Goal: Transaction & Acquisition: Purchase product/service

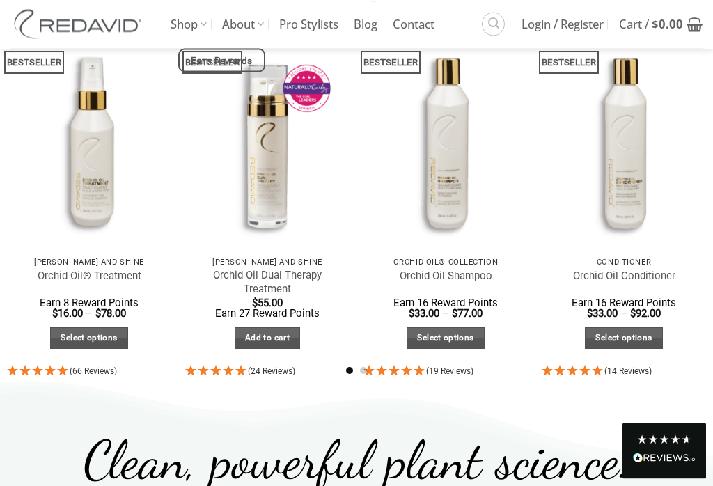
scroll to position [786, 0]
click at [159, 250] on link "Quick View" at bounding box center [89, 262] width 164 height 24
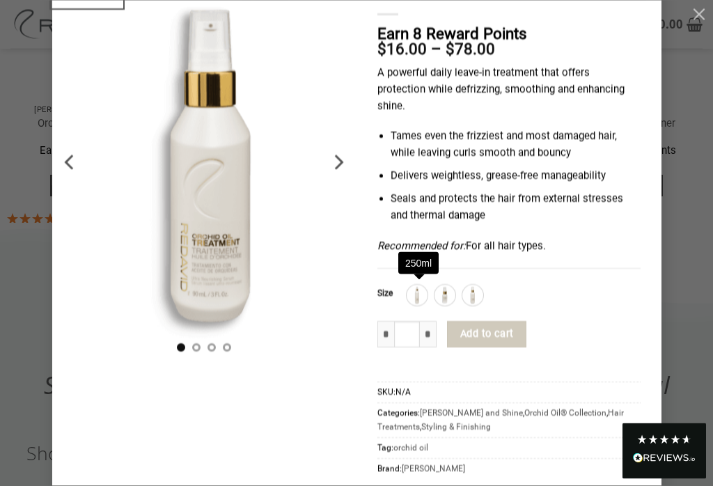
scroll to position [942, 0]
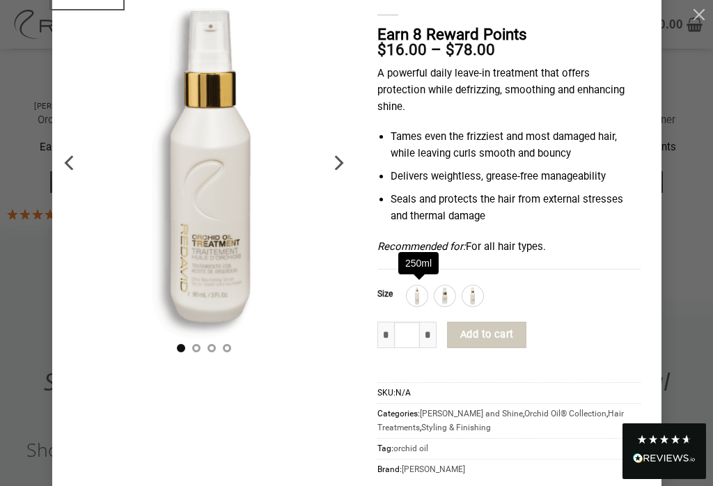
click at [490, 336] on button "Add to cart" at bounding box center [486, 335] width 79 height 26
click at [451, 290] on img at bounding box center [445, 296] width 18 height 18
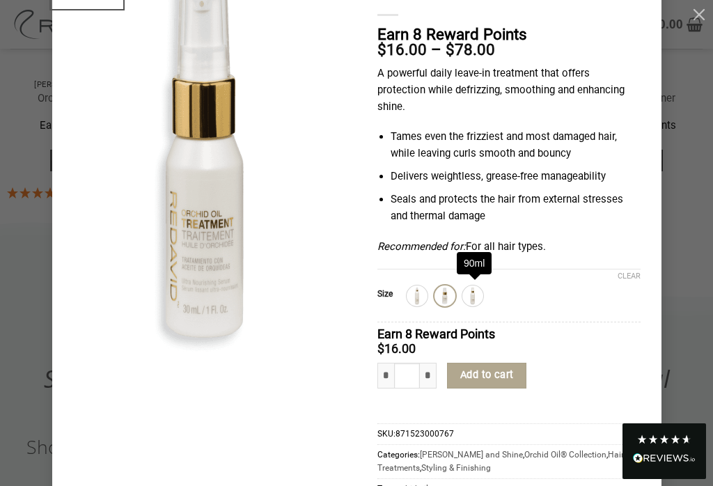
click at [476, 295] on img at bounding box center [473, 296] width 18 height 18
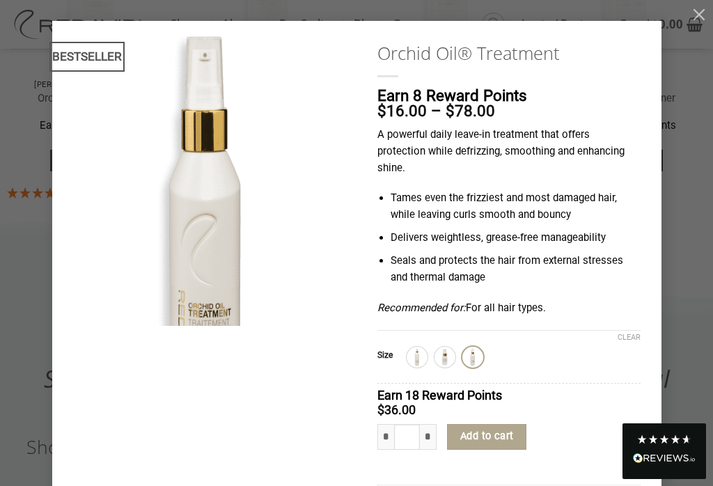
scroll to position [0, 0]
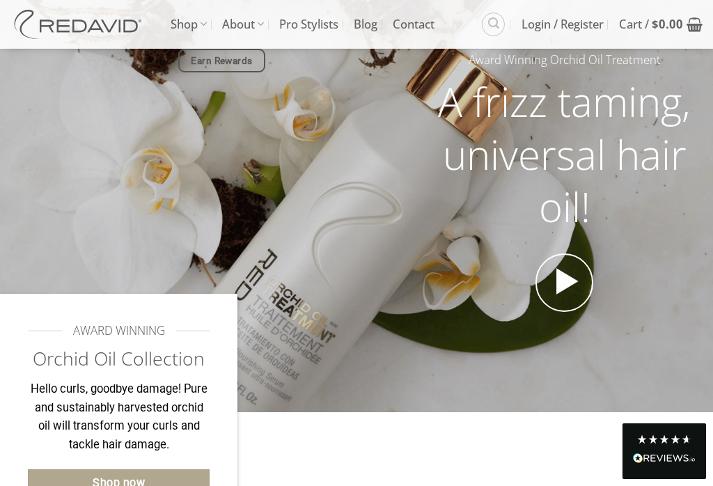
scroll to position [102, 0]
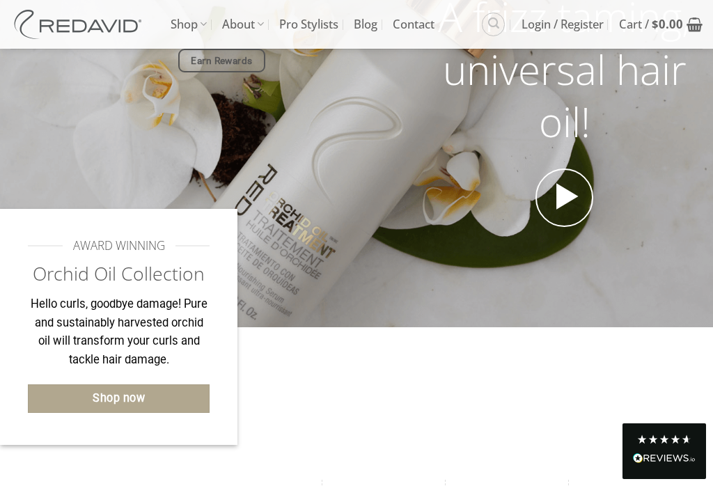
scroll to position [333, 0]
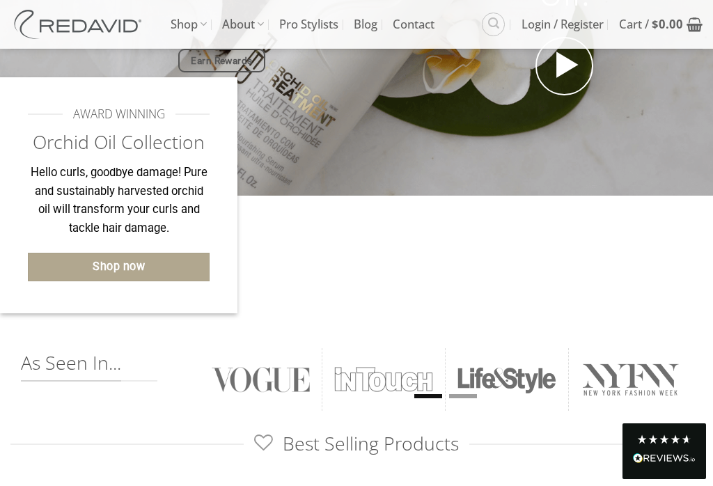
click at [194, 267] on link "Shop now" at bounding box center [119, 267] width 182 height 29
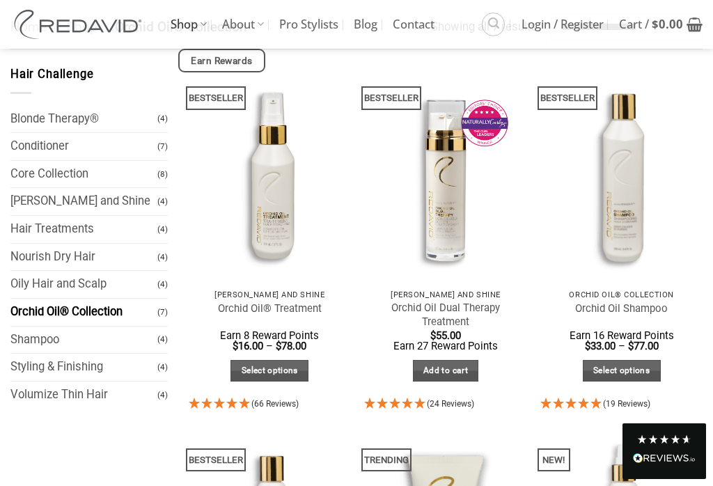
scroll to position [77, 0]
